Goal: Information Seeking & Learning: Check status

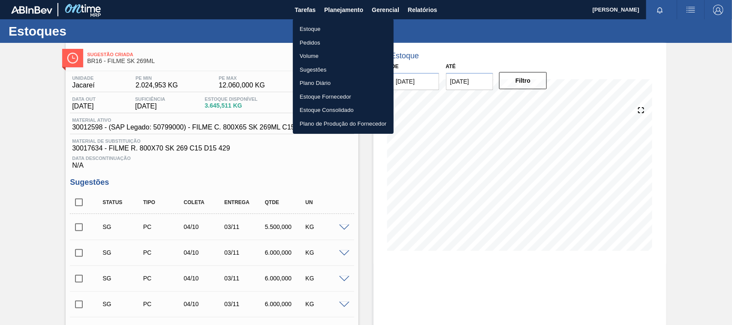
click at [344, 28] on li "Estoque" at bounding box center [343, 29] width 101 height 14
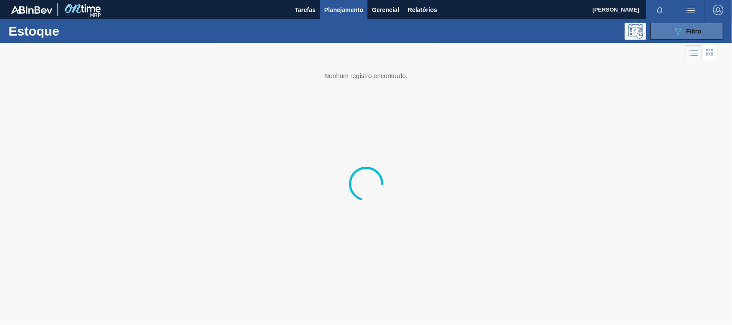
click at [675, 32] on icon "089F7B8B-B2A5-4AFE-B5C0-19BA573D28AC" at bounding box center [678, 31] width 10 height 10
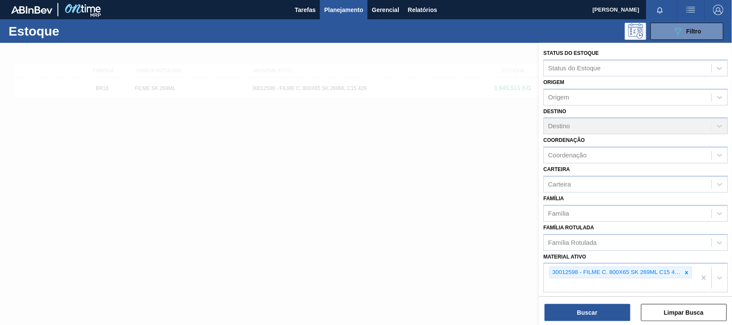
click at [686, 271] on icon at bounding box center [686, 272] width 3 height 3
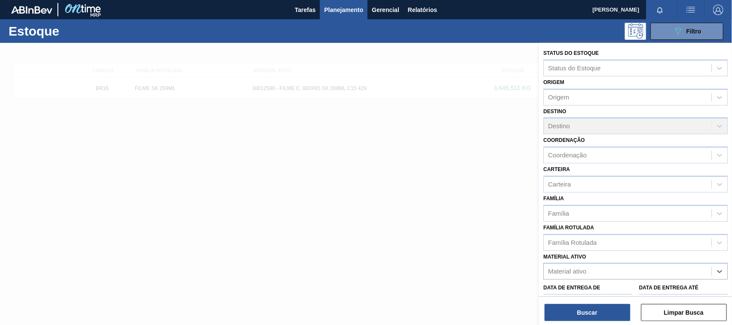
paste ativo "30034418"
type ativo "30034418"
click at [593, 292] on div "30034418 - CX CARTAO SENSES GARMINO 269ML LN C6" at bounding box center [635, 293] width 184 height 16
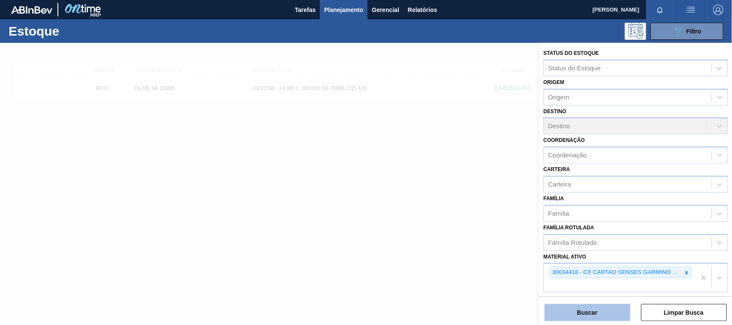
click at [593, 307] on button "Buscar" at bounding box center [588, 312] width 86 height 17
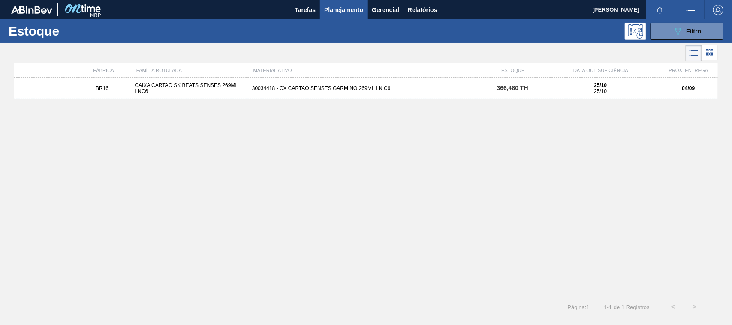
click at [260, 93] on div "BR16 CAIXA CARTAO SK BEATS SENSES 269ML LNC6 30034418 - CX CARTAO SENSES GARMIN…" at bounding box center [366, 88] width 704 height 21
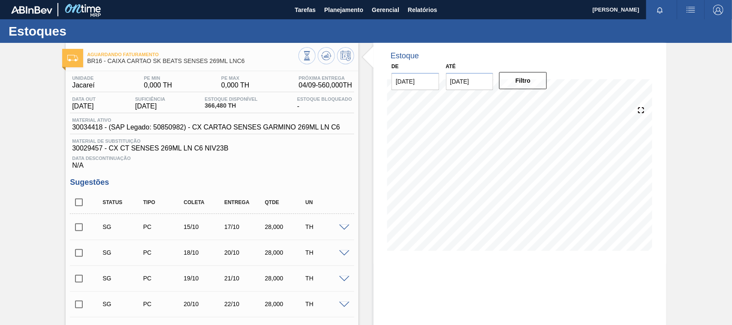
scroll to position [244, 0]
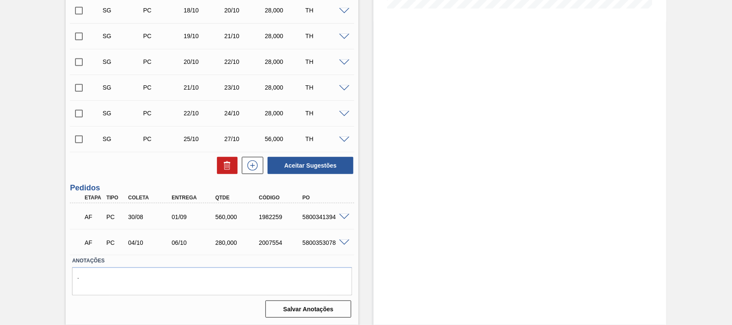
click at [342, 242] on span at bounding box center [344, 243] width 10 height 6
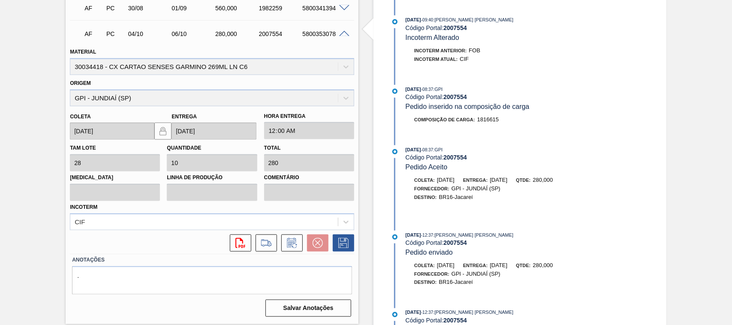
scroll to position [398, 0]
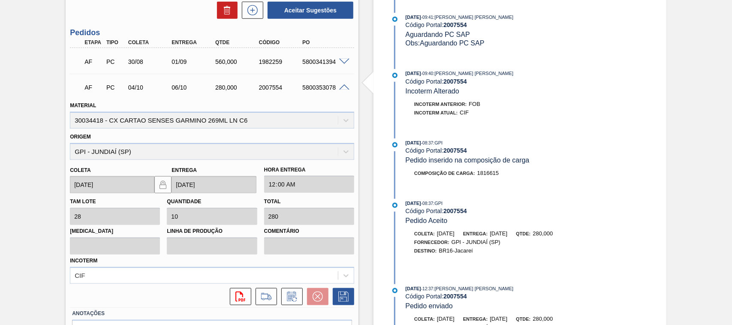
click at [307, 86] on div "5800353078" at bounding box center [324, 87] width 48 height 7
copy div "5800353078"
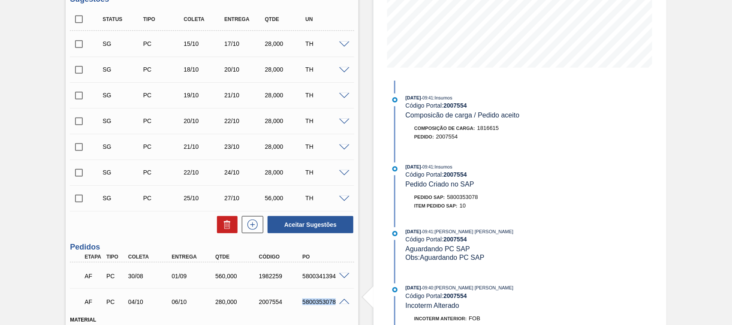
scroll to position [0, 0]
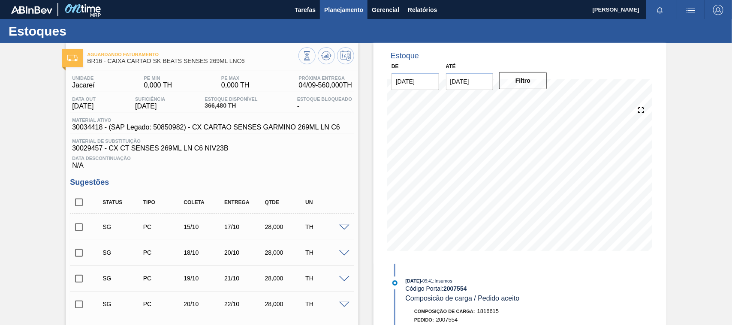
click at [336, 10] on span "Planejamento" at bounding box center [343, 10] width 39 height 10
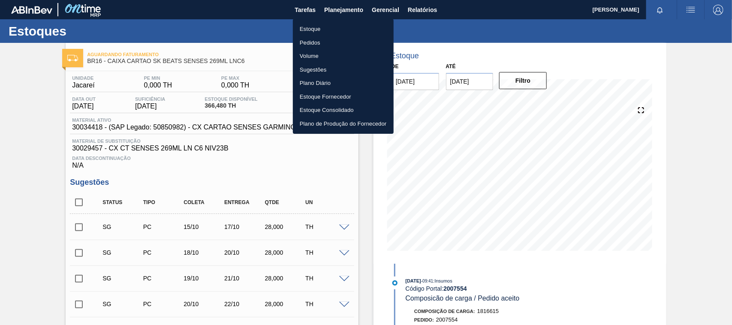
click at [324, 27] on li "Estoque" at bounding box center [343, 29] width 101 height 14
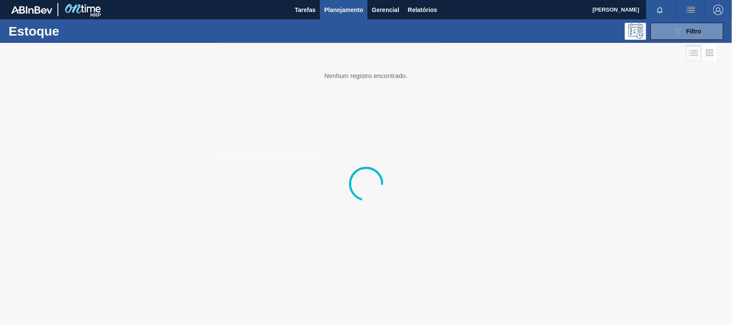
drag, startPoint x: 678, startPoint y: 30, endPoint x: 676, endPoint y: 42, distance: 11.3
click at [678, 30] on icon "089F7B8B-B2A5-4AFE-B5C0-19BA573D28AC" at bounding box center [678, 31] width 10 height 10
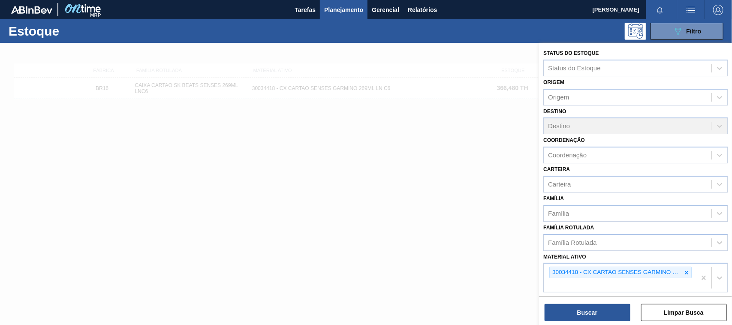
click at [685, 272] on icon at bounding box center [687, 273] width 6 height 6
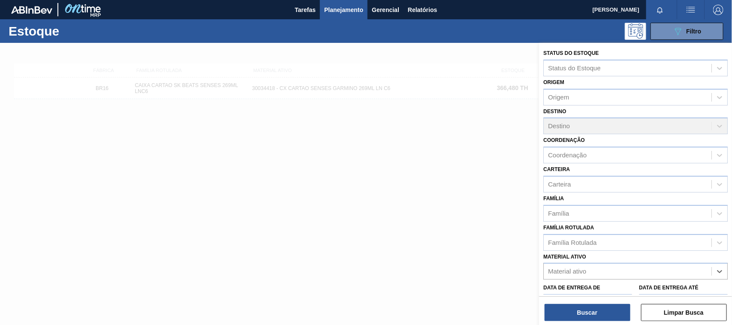
paste ativo "30033729"
type ativo "30033729"
click at [619, 293] on div "30033729 - FILME CONT 620X80 GT 269ML C 8 NIV25" at bounding box center [635, 293] width 184 height 16
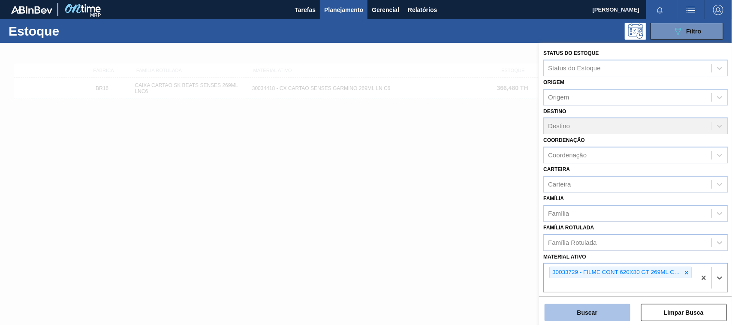
click at [606, 308] on button "Buscar" at bounding box center [588, 312] width 86 height 17
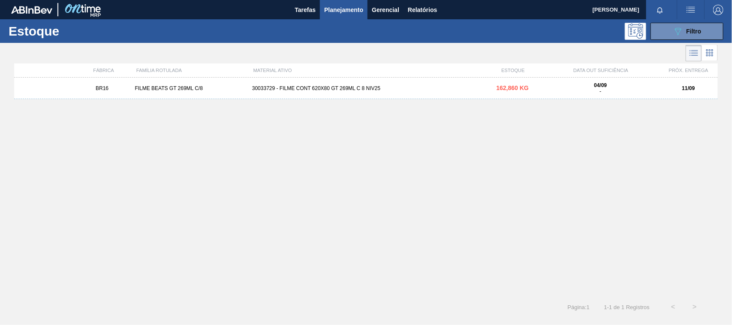
click at [357, 84] on div "BR16 FILME BEATS GT 269ML C/8 30033729 - FILME CONT 620X80 GT 269ML C 8 NIV25 1…" at bounding box center [366, 88] width 704 height 21
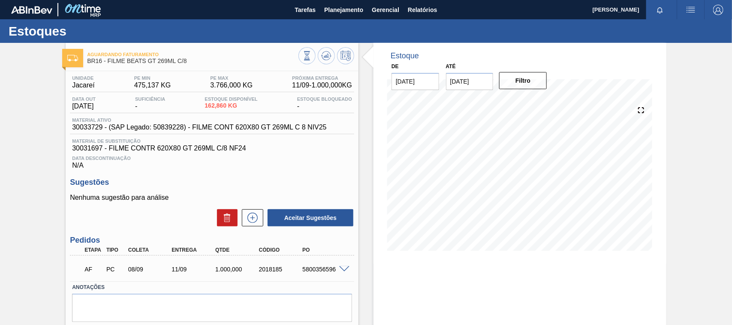
click at [343, 271] on span at bounding box center [344, 269] width 10 height 6
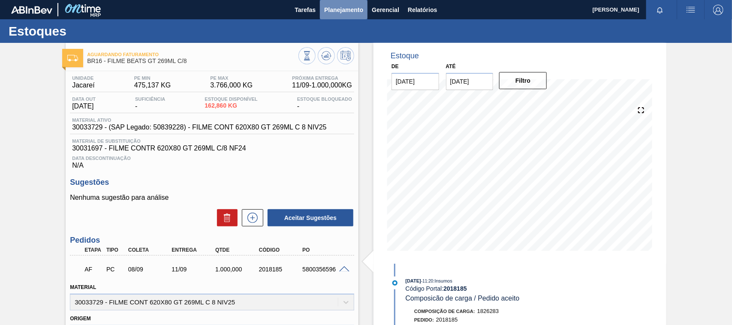
click at [341, 9] on span "Planejamento" at bounding box center [343, 10] width 39 height 10
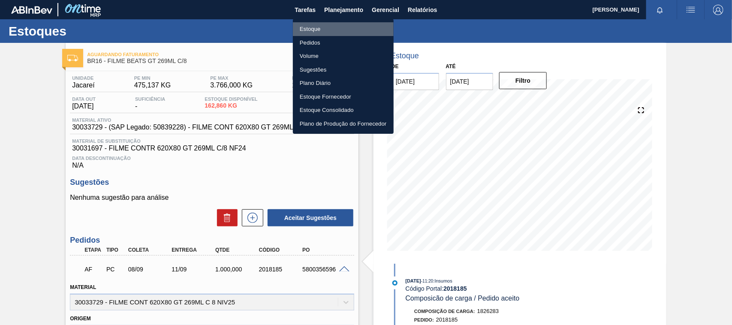
click at [318, 29] on li "Estoque" at bounding box center [343, 29] width 101 height 14
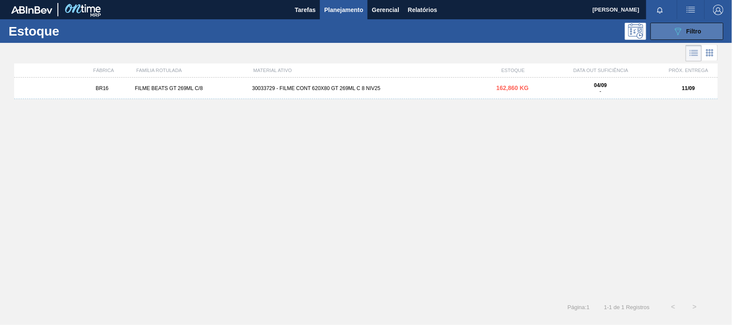
click at [672, 26] on button "089F7B8B-B2A5-4AFE-B5C0-19BA573D28AC Filtro" at bounding box center [687, 31] width 73 height 17
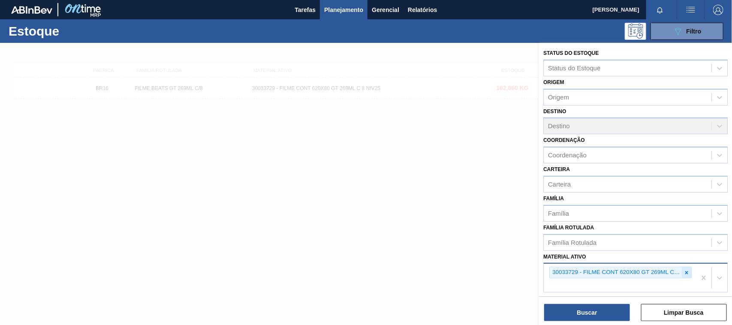
click at [682, 267] on div at bounding box center [686, 272] width 9 height 11
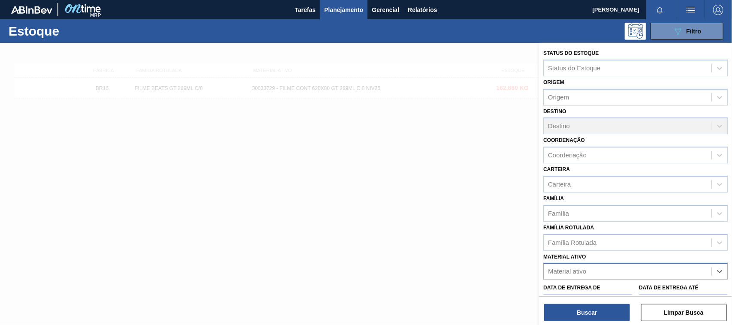
paste ativo "30034414"
type ativo "30034414"
click at [556, 291] on div "30034414 - FILME CONTR 620X80 SENSES GARM 269ML" at bounding box center [635, 293] width 184 height 16
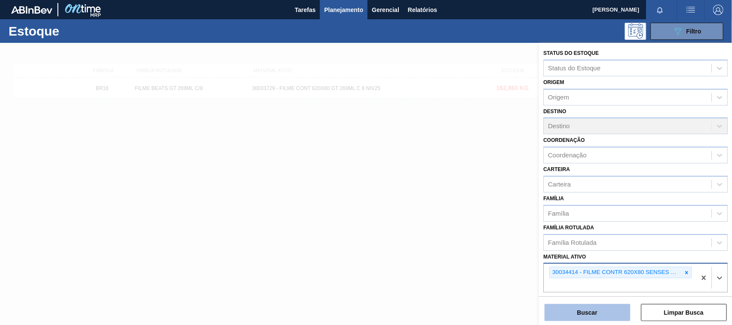
click at [567, 316] on button "Buscar" at bounding box center [588, 312] width 86 height 17
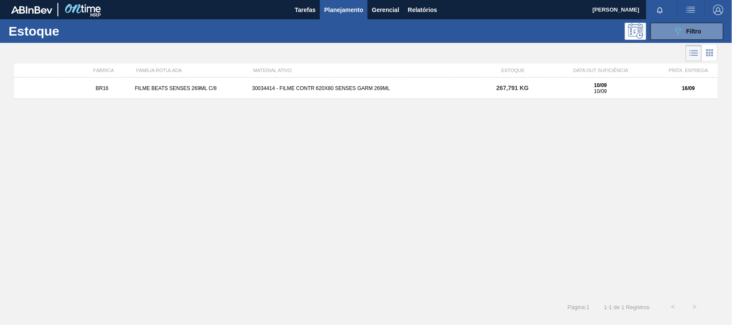
click at [369, 88] on div "30034414 - FILME CONTR 620X80 SENSES GARM 269ML" at bounding box center [366, 88] width 235 height 6
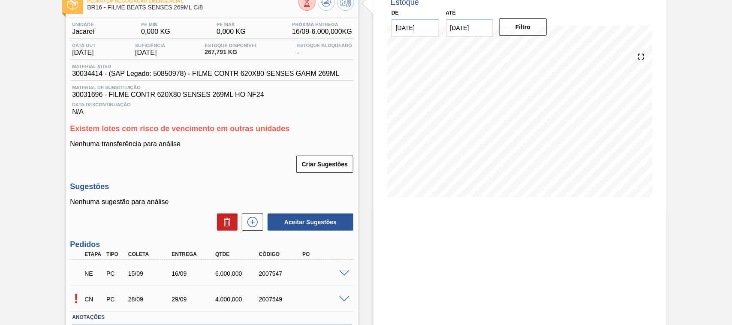
scroll to position [107, 0]
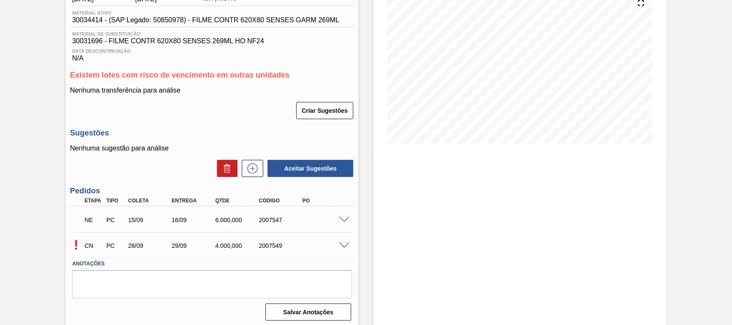
click at [346, 221] on span at bounding box center [344, 220] width 10 height 6
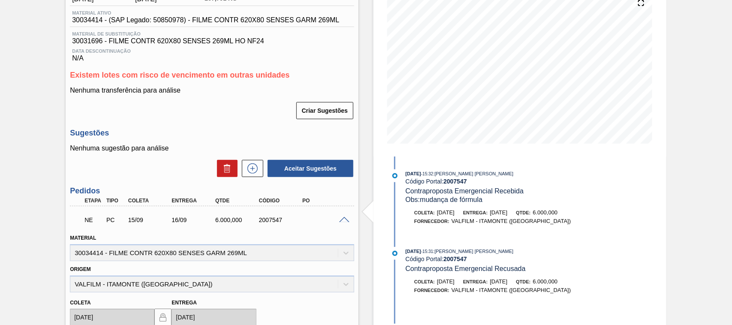
scroll to position [0, 0]
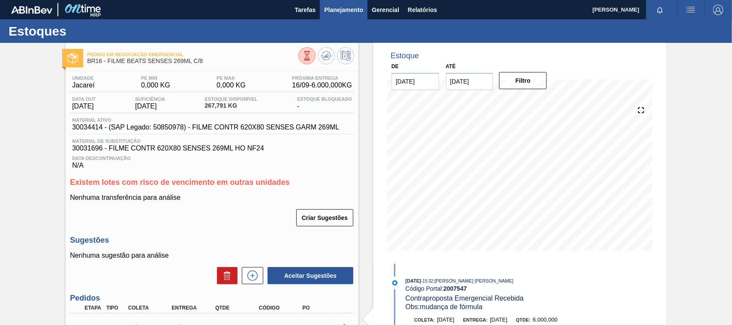
click at [337, 11] on span "Planejamento" at bounding box center [343, 10] width 39 height 10
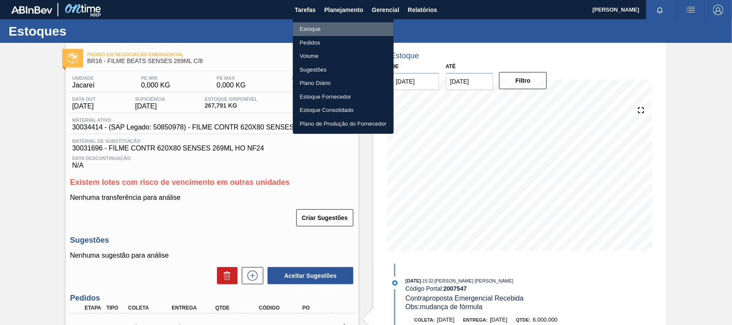
click at [311, 29] on li "Estoque" at bounding box center [343, 29] width 101 height 14
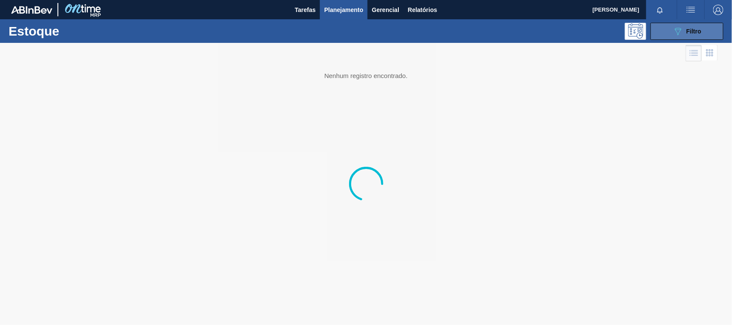
click at [687, 29] on span "Filtro" at bounding box center [694, 31] width 15 height 7
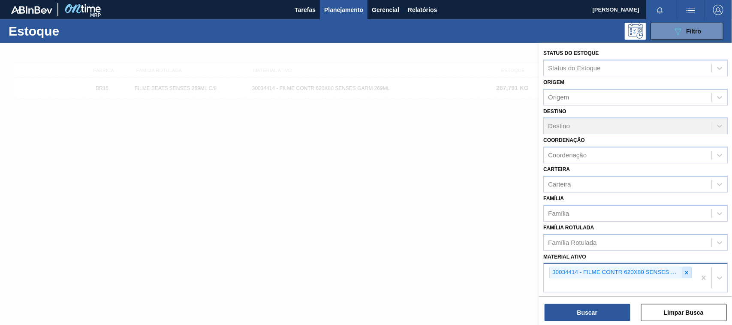
click at [687, 275] on div at bounding box center [686, 272] width 9 height 11
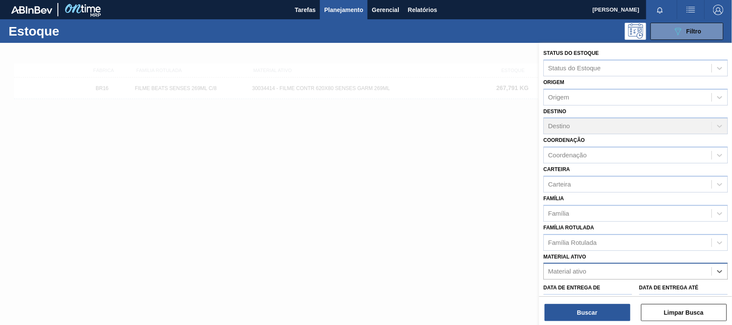
scroll to position [82, 0]
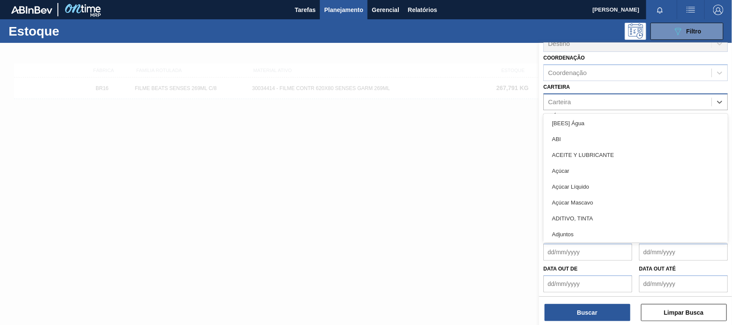
click at [562, 106] on div "Carteira" at bounding box center [628, 102] width 168 height 12
click at [569, 106] on div "Carteira" at bounding box center [628, 102] width 168 height 12
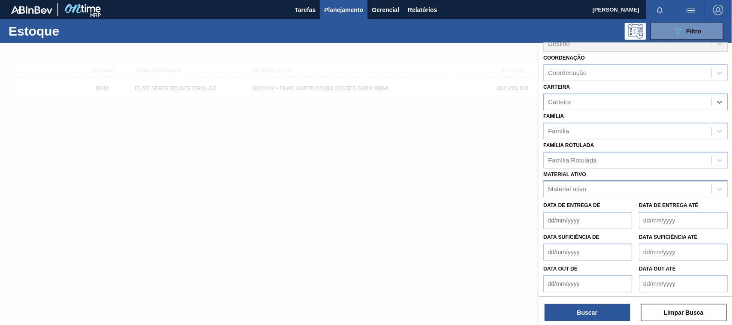
scroll to position [0, 0]
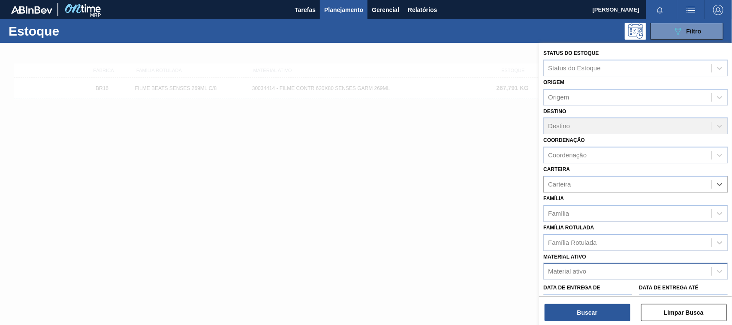
drag, startPoint x: 393, startPoint y: 132, endPoint x: 382, endPoint y: 109, distance: 25.1
click at [393, 132] on div at bounding box center [366, 205] width 732 height 325
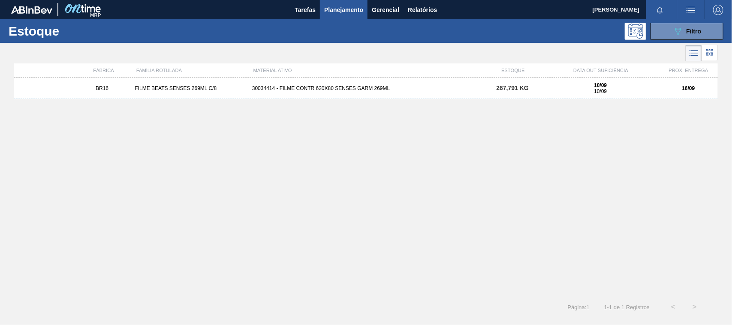
click at [341, 15] on button "Planejamento" at bounding box center [344, 9] width 48 height 19
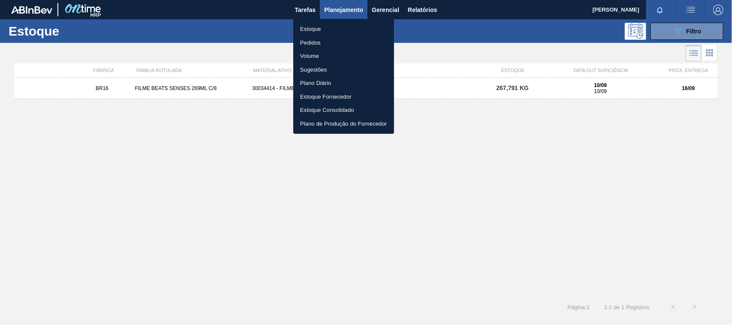
click at [322, 41] on li "Pedidos" at bounding box center [343, 43] width 101 height 14
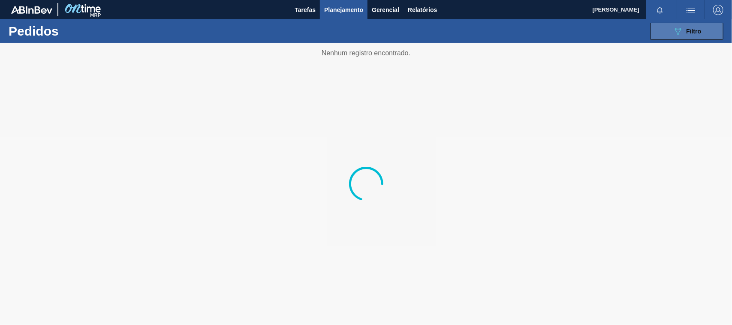
click at [659, 24] on button "089F7B8B-B2A5-4AFE-B5C0-19BA573D28AC Filtro" at bounding box center [687, 31] width 73 height 17
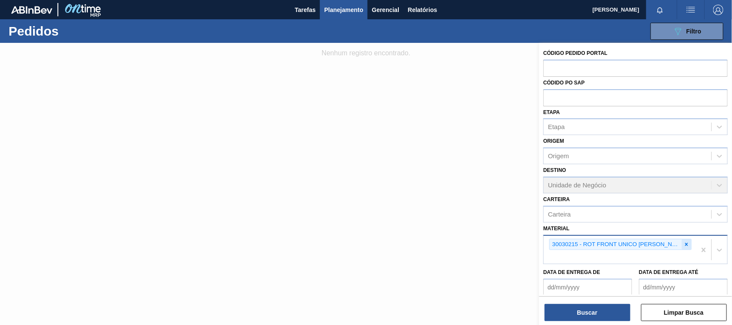
click at [685, 242] on icon at bounding box center [687, 245] width 6 height 6
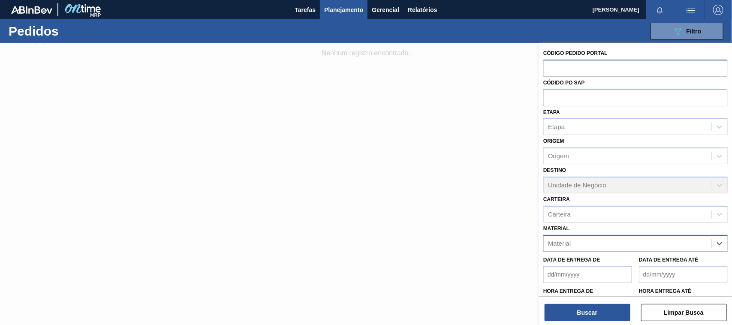
click at [574, 71] on input "text" at bounding box center [635, 68] width 184 height 16
paste input "1982259"
type input "1982259"
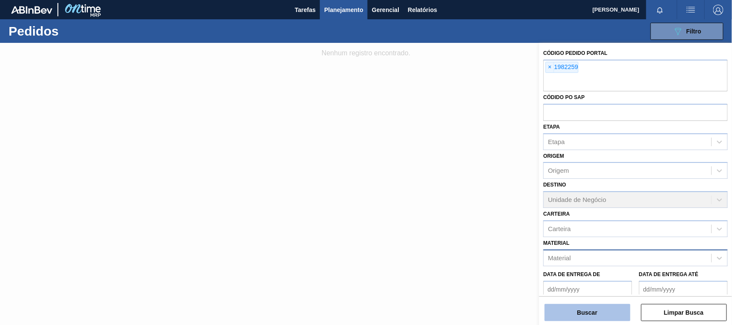
click at [593, 315] on button "Buscar" at bounding box center [588, 312] width 86 height 17
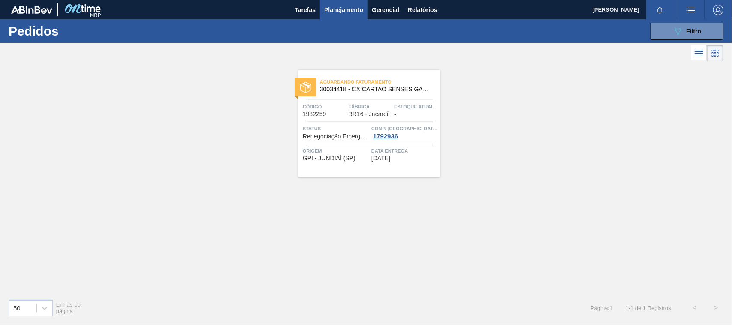
click at [321, 92] on span "30034418 - CX CARTAO SENSES GARMINO 269ML LN C6" at bounding box center [376, 89] width 113 height 6
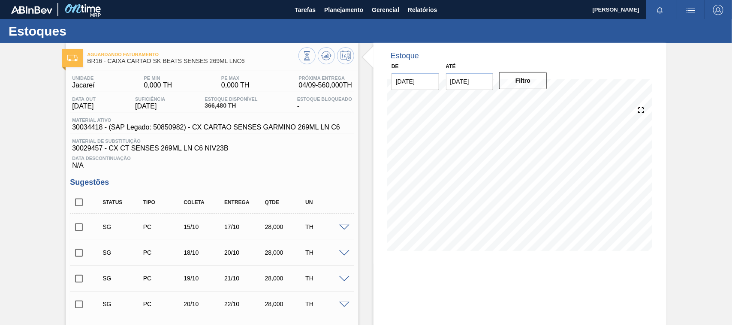
scroll to position [244, 0]
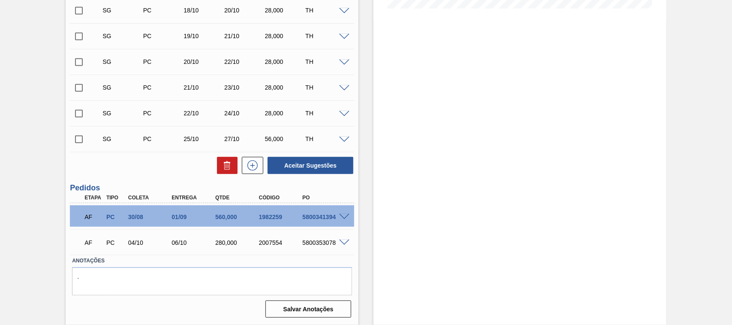
click at [343, 217] on span at bounding box center [344, 217] width 10 height 6
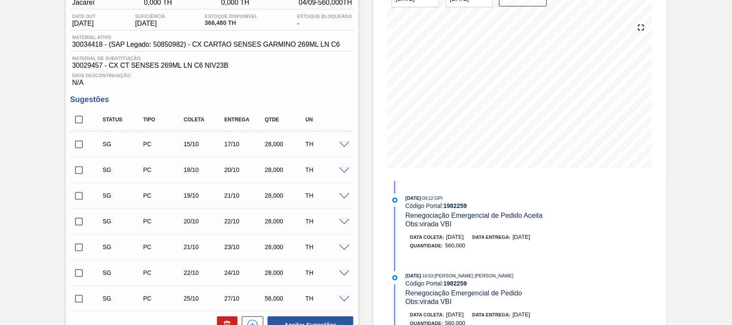
scroll to position [0, 0]
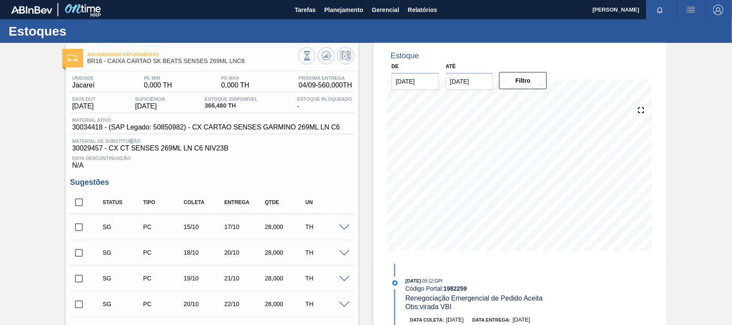
click at [129, 140] on span "Material de Substituição" at bounding box center [212, 141] width 280 height 5
click at [347, 13] on span "Planejamento" at bounding box center [343, 10] width 39 height 10
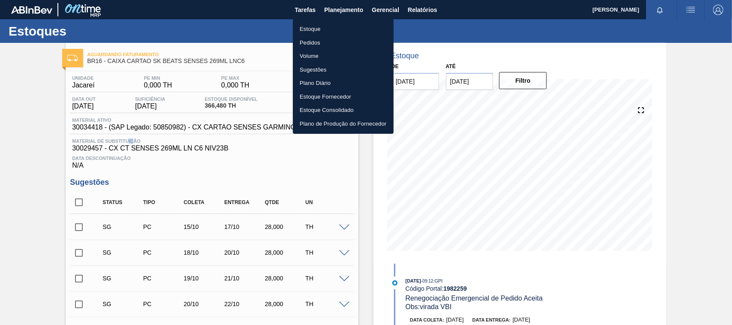
click at [317, 30] on li "Estoque" at bounding box center [343, 29] width 101 height 14
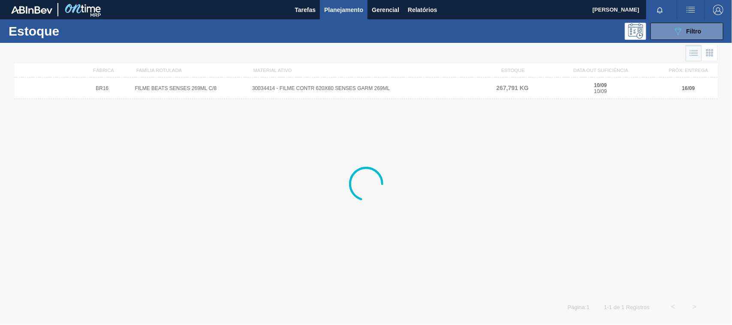
drag, startPoint x: 689, startPoint y: 26, endPoint x: 685, endPoint y: 44, distance: 18.5
click at [689, 26] on div "089F7B8B-B2A5-4AFE-B5C0-19BA573D28AC Filtro" at bounding box center [687, 31] width 29 height 10
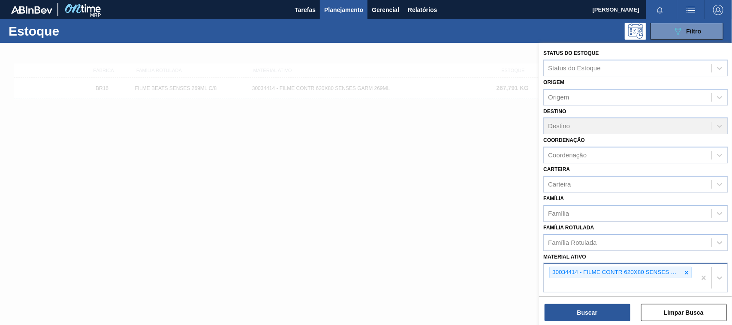
click at [687, 275] on div at bounding box center [686, 272] width 9 height 11
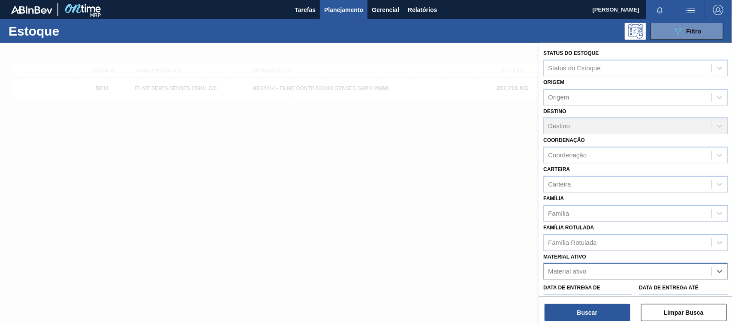
paste ativo "30030121"
type ativo "30030121"
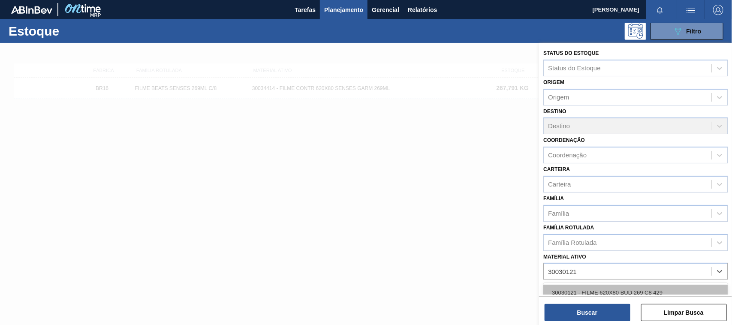
click at [586, 285] on div "30030121 - FILME 620X80 BUD 269 C8 429" at bounding box center [635, 293] width 184 height 16
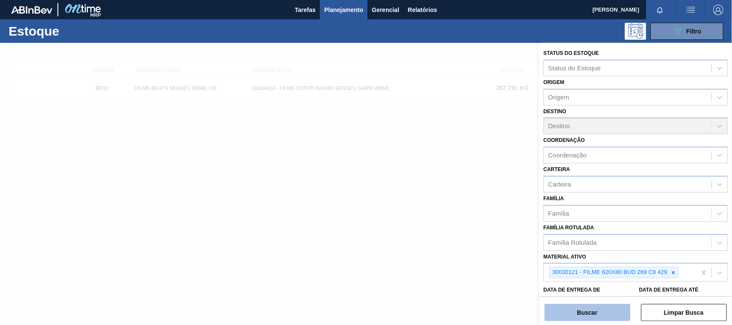
click at [583, 310] on button "Buscar" at bounding box center [588, 312] width 86 height 17
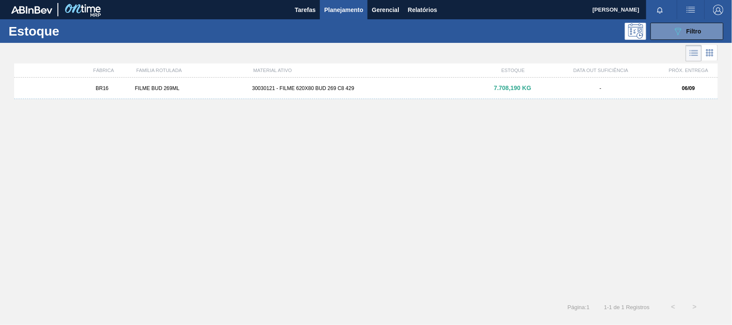
click at [348, 94] on div "BR16 FILME BUD 269ML 30030121 - FILME 620X80 BUD 269 C8 429 7.708,190 KG - 06/09" at bounding box center [366, 88] width 704 height 21
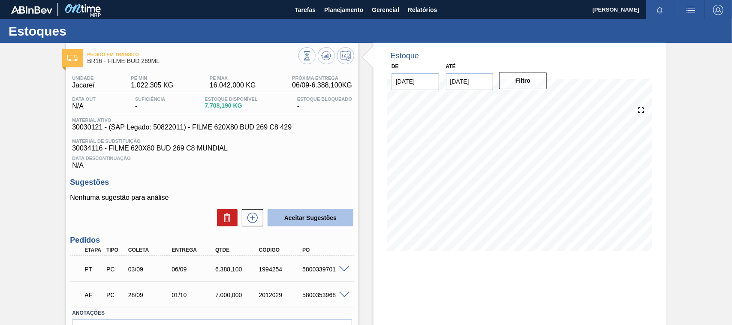
scroll to position [54, 0]
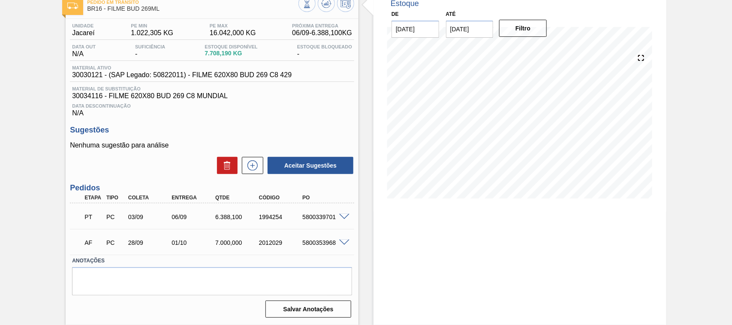
click at [320, 217] on div "5800339701" at bounding box center [324, 217] width 48 height 7
copy div "5800339701"
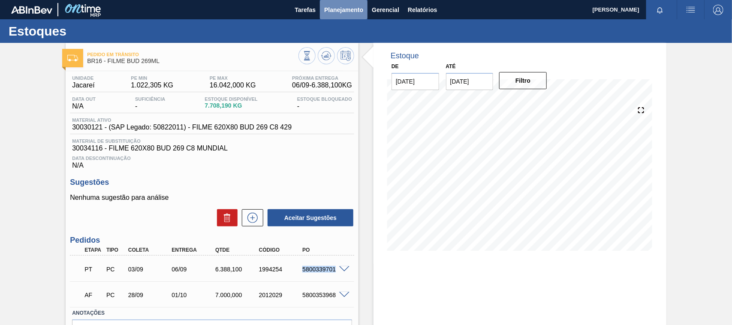
drag, startPoint x: 345, startPoint y: 3, endPoint x: 345, endPoint y: 9, distance: 6.0
click at [345, 9] on button "Planejamento" at bounding box center [344, 9] width 48 height 19
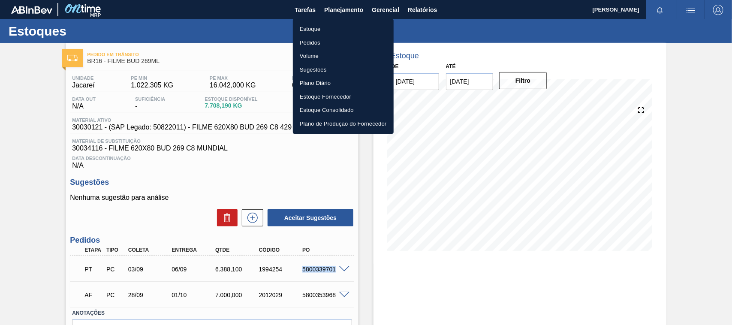
click at [302, 25] on li "Estoque" at bounding box center [343, 29] width 101 height 14
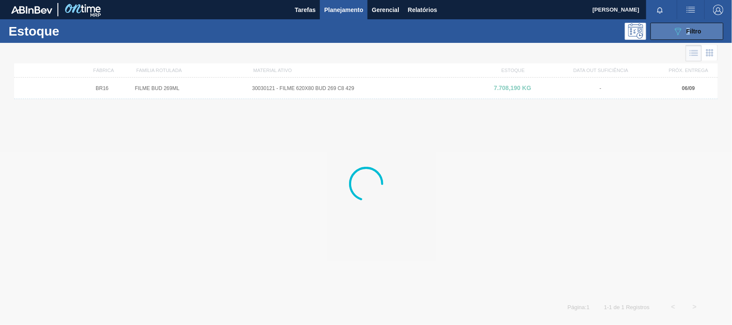
click at [688, 22] on div "Estoque 089F7B8B-B2A5-4AFE-B5C0-19BA573D28AC Filtro" at bounding box center [366, 31] width 732 height 24
click at [684, 35] on div "089F7B8B-B2A5-4AFE-B5C0-19BA573D28AC Filtro" at bounding box center [687, 31] width 29 height 10
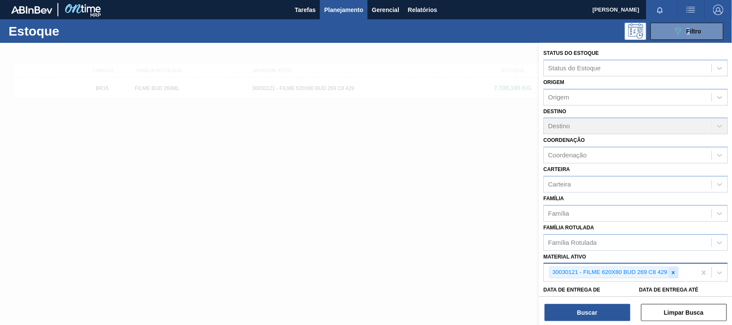
click at [672, 274] on div at bounding box center [673, 272] width 9 height 11
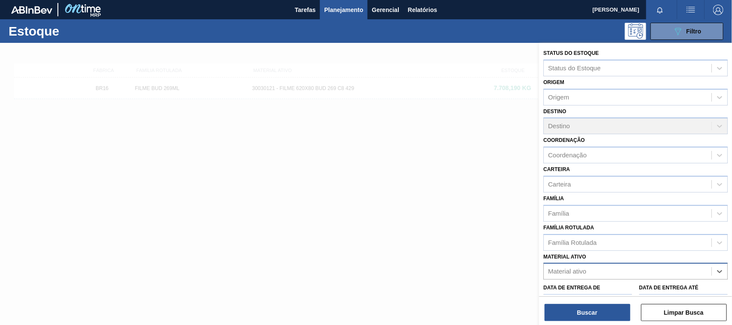
paste ativo "373222"
type ativo "373222"
click at [607, 286] on div "No options" at bounding box center [635, 292] width 184 height 15
click at [588, 269] on div "373222" at bounding box center [628, 272] width 168 height 12
paste ativo "30033730"
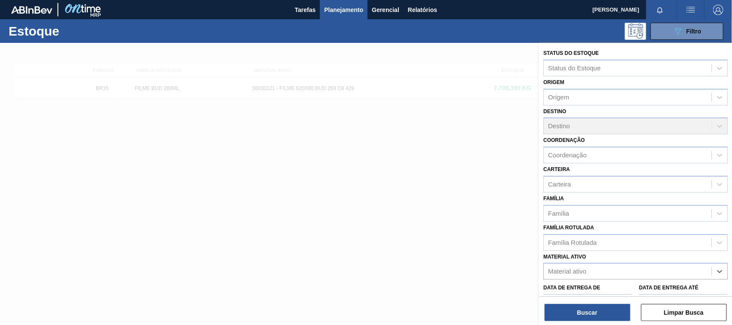
type ativo "30033730"
click at [575, 285] on div "30033730 - CX CARTAO GT 269ML LN C6 NIV25" at bounding box center [635, 293] width 184 height 16
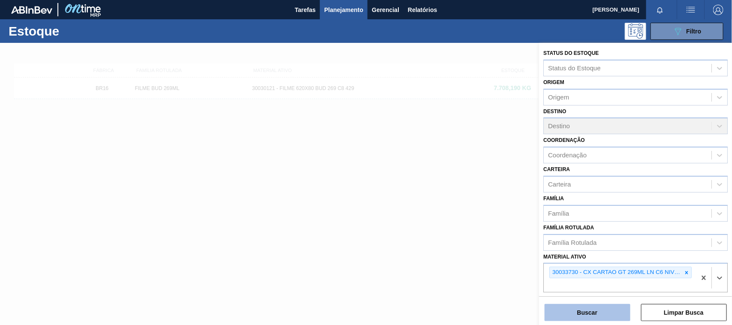
click at [575, 305] on button "Buscar" at bounding box center [588, 312] width 86 height 17
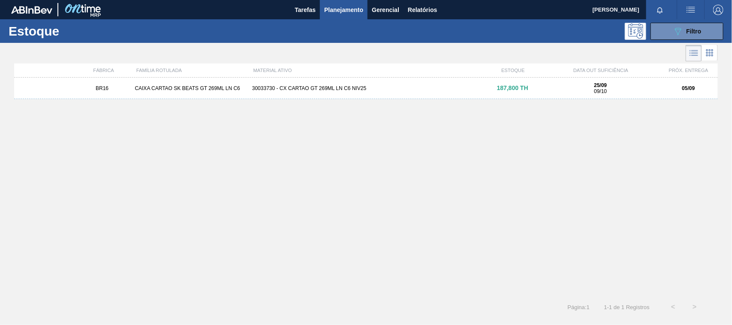
click at [348, 94] on div "BR16 CAIXA CARTAO SK BEATS GT 269ML LN C6 30033730 - CX CARTAO GT 269ML LN C6 N…" at bounding box center [366, 88] width 704 height 21
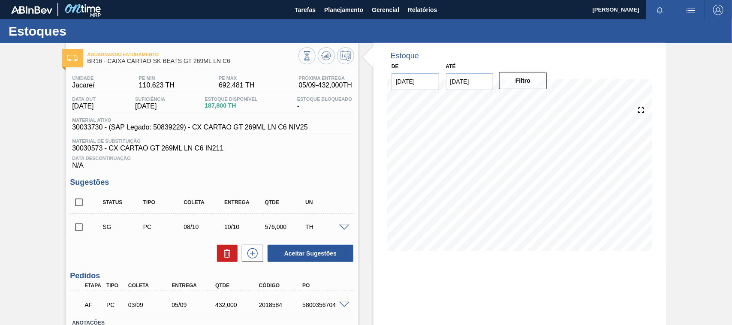
scroll to position [54, 0]
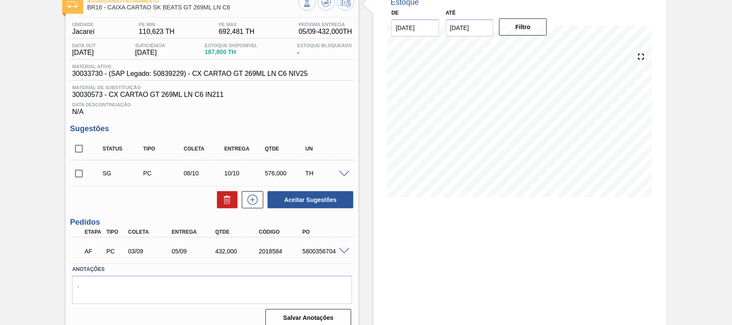
click at [342, 248] on div "AF PC 03/09 05/09 432,000 2018584 5800356704" at bounding box center [212, 250] width 284 height 21
click at [343, 252] on span at bounding box center [344, 251] width 10 height 6
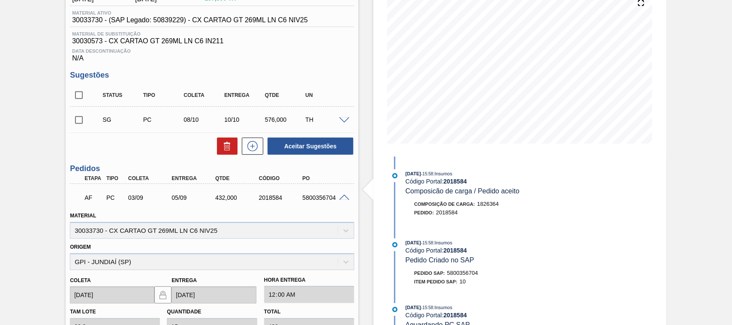
scroll to position [161, 0]
